Goal: Go to known website: Go to known website

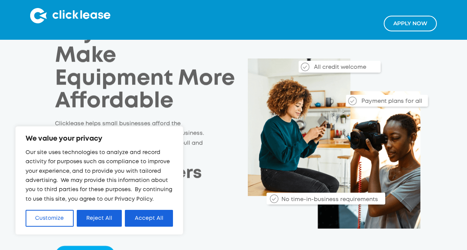
scroll to position [63, 0]
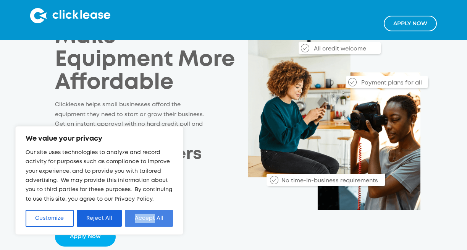
click at [142, 215] on button "Accept All" at bounding box center [149, 218] width 48 height 17
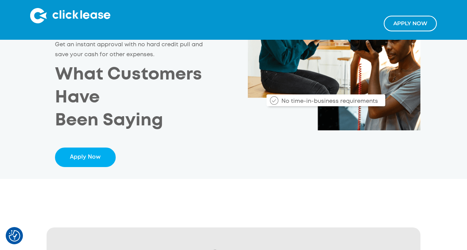
scroll to position [147, 0]
